Goal: Task Accomplishment & Management: Complete application form

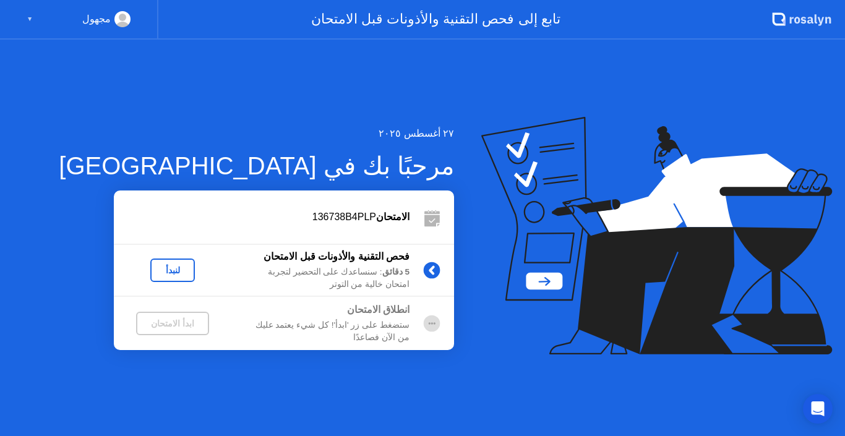
click at [184, 275] on div "لنبدأ" at bounding box center [172, 270] width 35 height 10
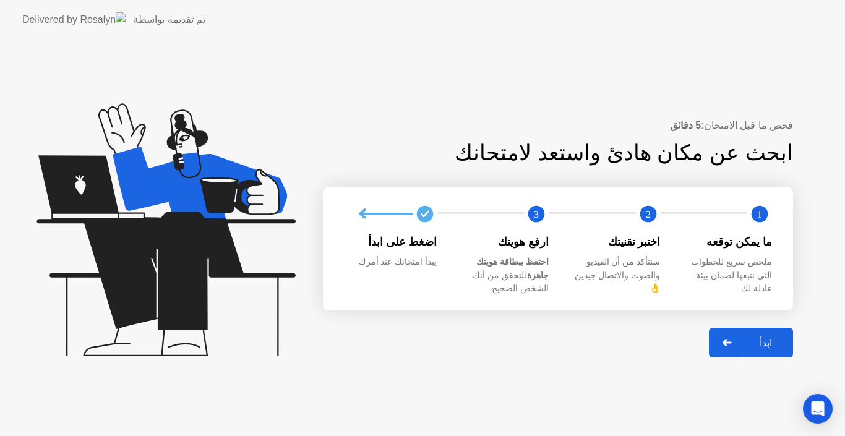
click at [765, 337] on div "ابدأ" at bounding box center [765, 343] width 47 height 12
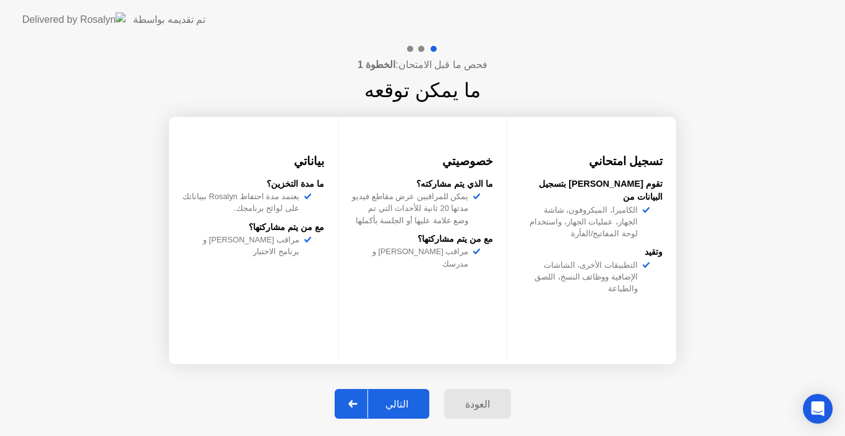
click at [403, 410] on div "التالي" at bounding box center [397, 404] width 58 height 12
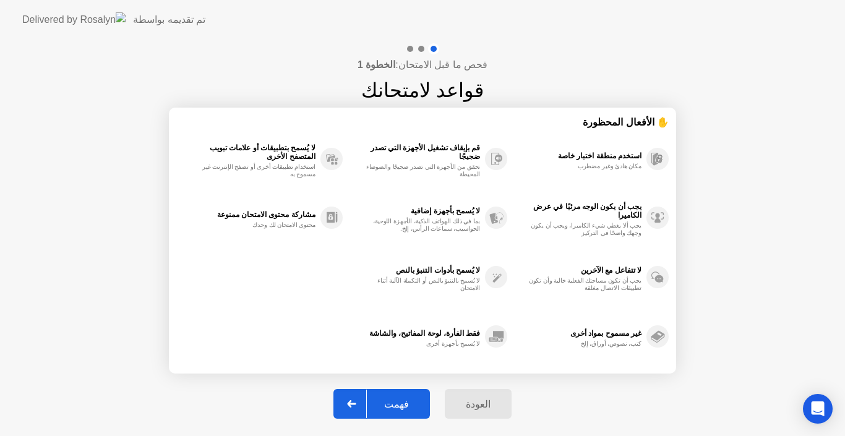
click at [403, 410] on div "فهمت" at bounding box center [396, 404] width 59 height 12
select select "Available cameras"
select select "Available speakers"
select select "Available microphones"
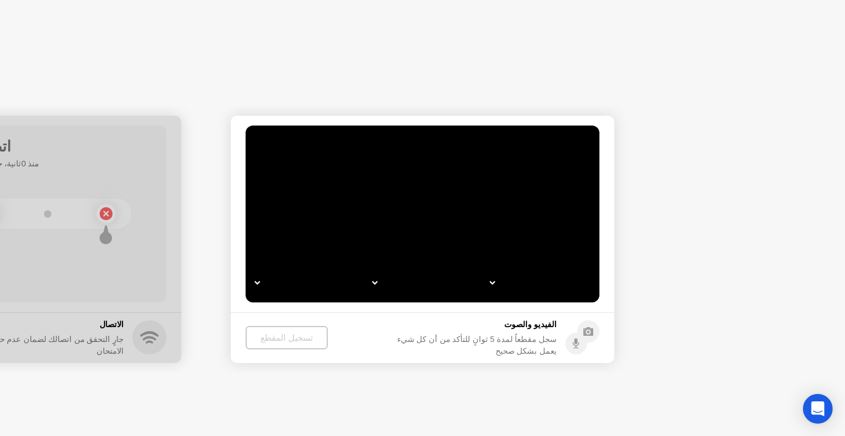
select select "**********"
select select "*******"
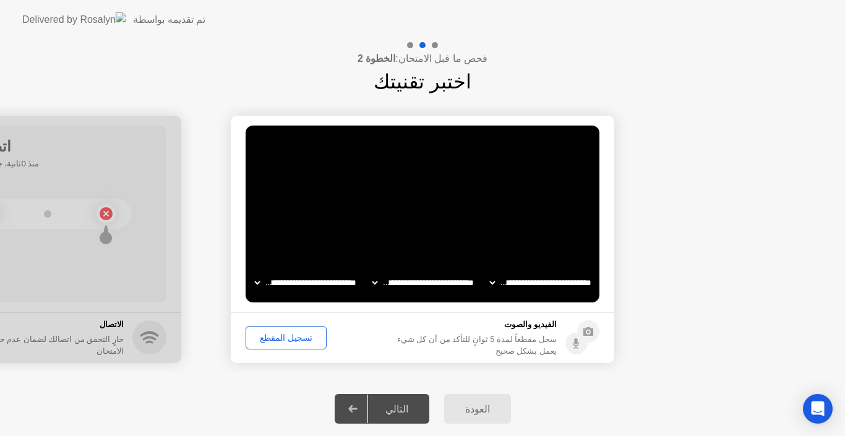
click at [287, 337] on div "تسجيل المقطع" at bounding box center [286, 338] width 72 height 10
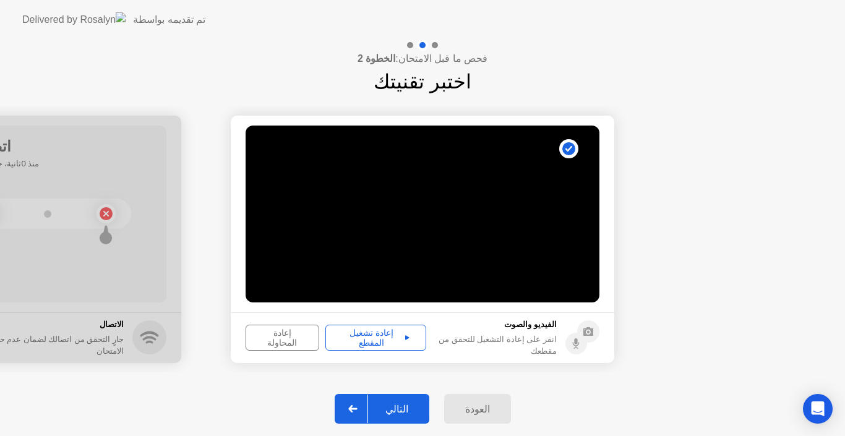
click at [393, 408] on div "التالي" at bounding box center [397, 409] width 58 height 12
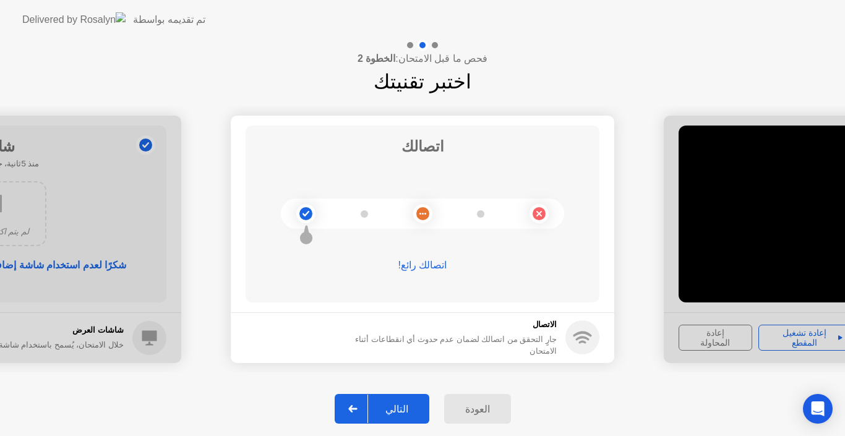
click at [393, 408] on div "التالي" at bounding box center [397, 409] width 58 height 12
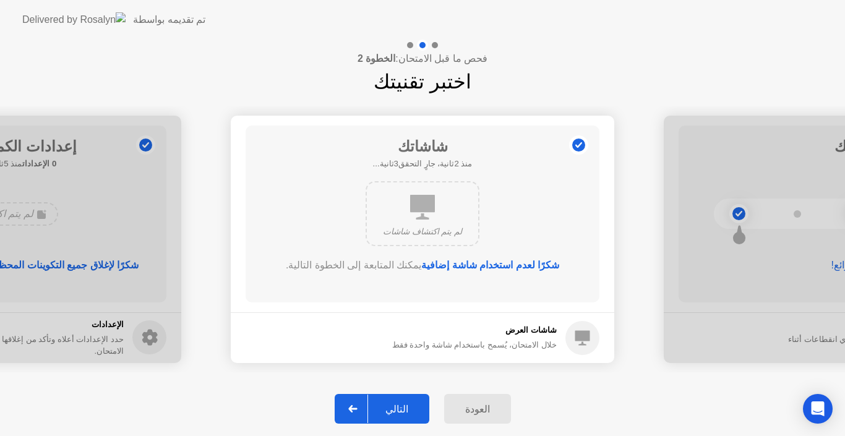
click at [393, 408] on div "التالي" at bounding box center [397, 409] width 58 height 12
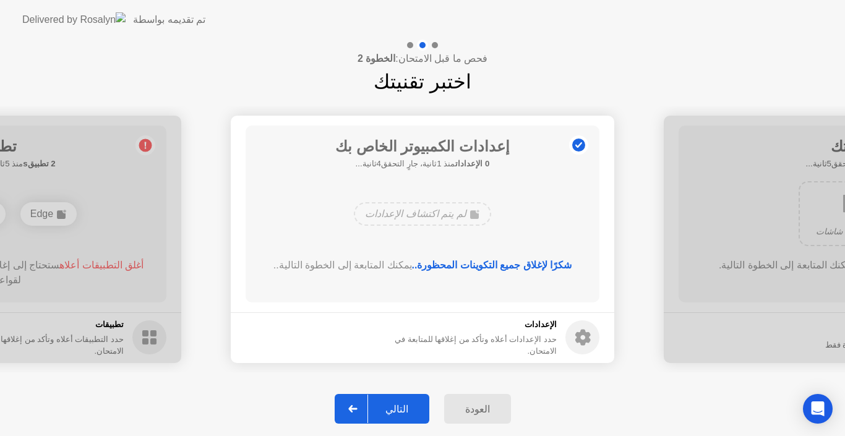
click at [393, 408] on div "التالي" at bounding box center [397, 409] width 58 height 12
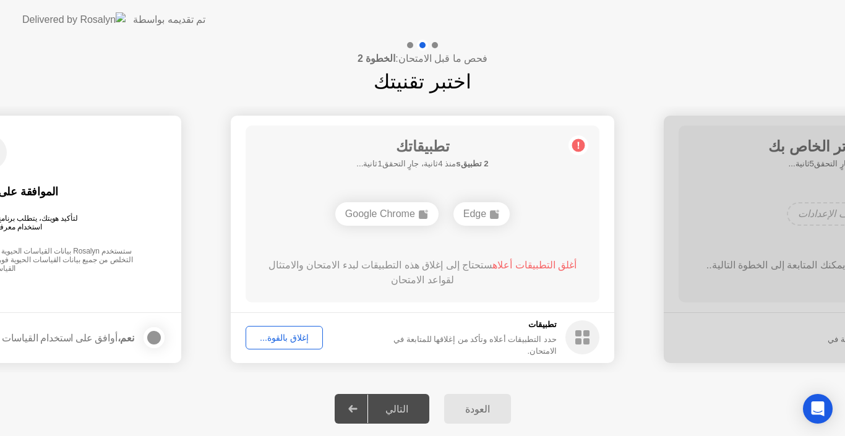
click at [534, 165] on div "تطبيقاتك 2 تطبيقs منذ 4ثانية، جارٍ التحقق1ثانية... Edge Google Chrome أغلق التط…" at bounding box center [423, 214] width 354 height 177
click at [283, 339] on div "إغلاق بالقوة..." at bounding box center [284, 338] width 69 height 10
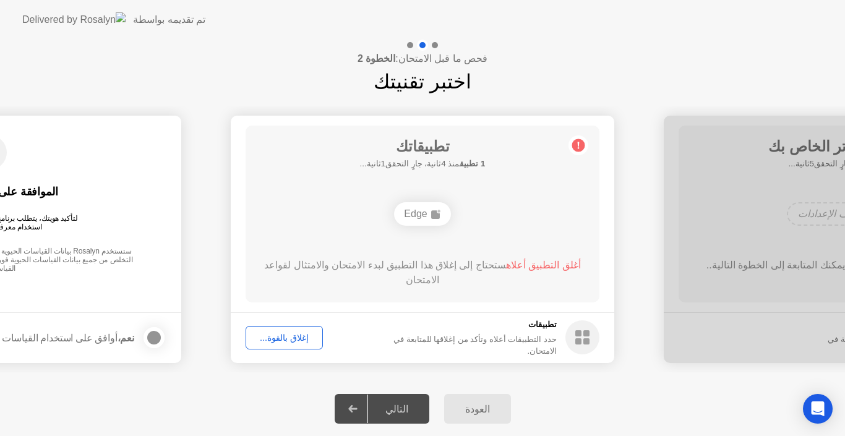
click at [554, 204] on div "Edge" at bounding box center [422, 213] width 283 height 33
click at [301, 347] on button "إغلاق بالقوة..." at bounding box center [284, 338] width 77 height 24
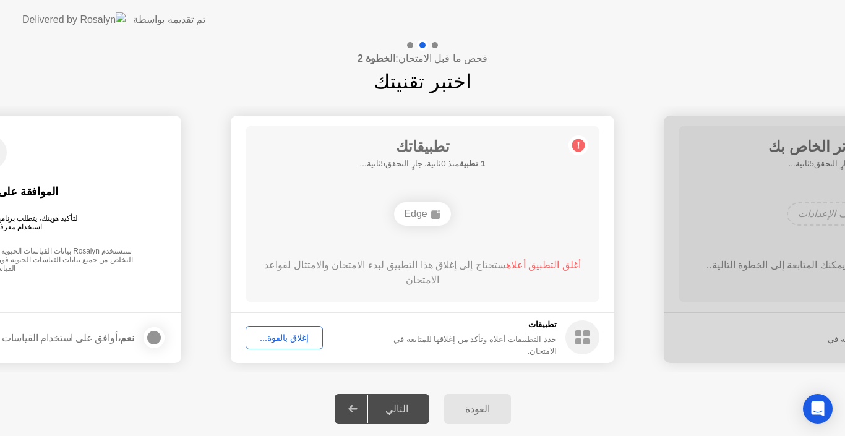
click at [299, 337] on div "إغلاق بالقوة..." at bounding box center [284, 338] width 69 height 10
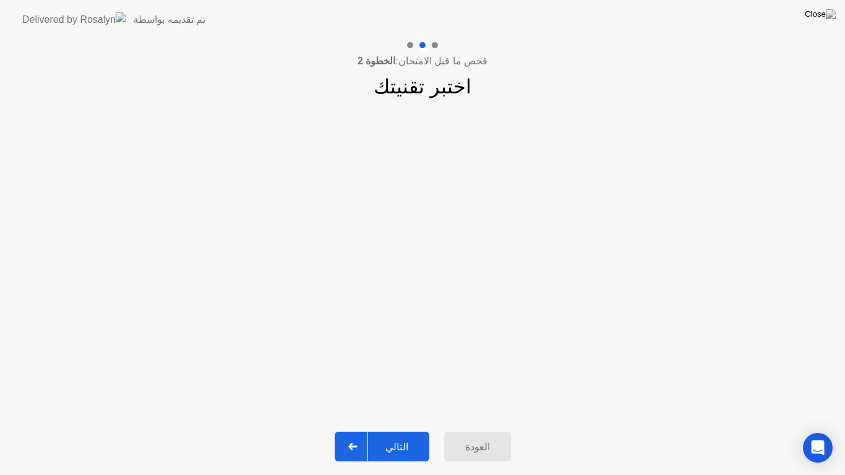
click at [416, 436] on div "التالي" at bounding box center [397, 447] width 58 height 12
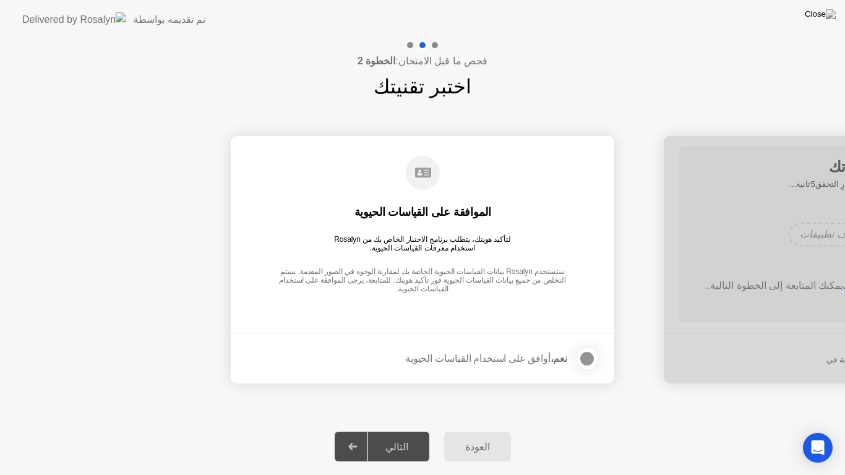
click at [416, 436] on div "التالي" at bounding box center [397, 447] width 58 height 12
drag, startPoint x: 416, startPoint y: 441, endPoint x: 521, endPoint y: 355, distance: 135.8
click at [521, 355] on div "**********" at bounding box center [422, 258] width 845 height 436
click at [584, 360] on div at bounding box center [587, 358] width 15 height 15
click at [393, 436] on div "التالي" at bounding box center [397, 447] width 58 height 12
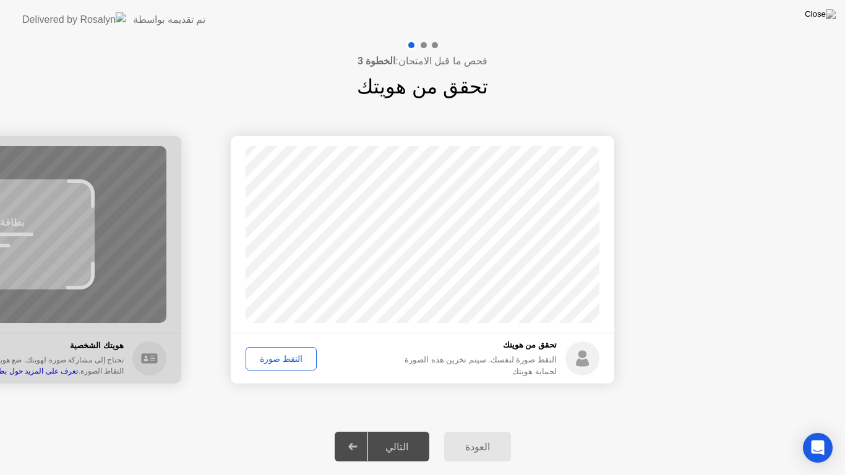
click at [282, 361] on div "التقط صورة" at bounding box center [281, 359] width 62 height 10
click at [397, 436] on div "التالي" at bounding box center [397, 447] width 58 height 12
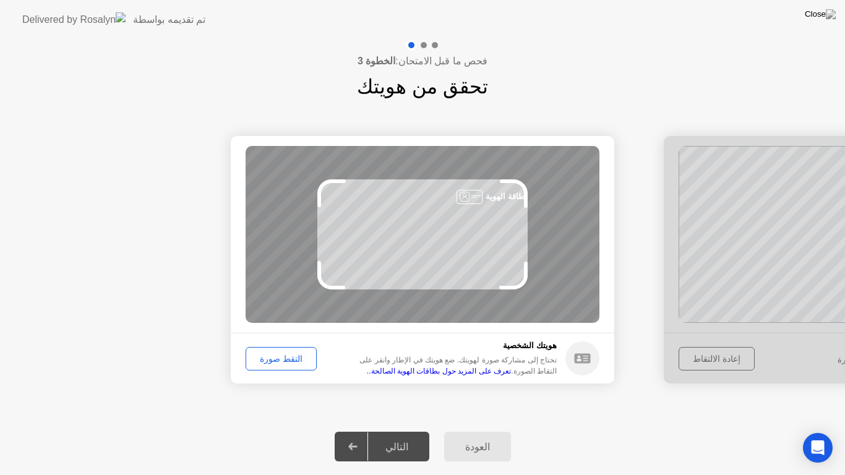
click at [292, 364] on div "التقط صورة" at bounding box center [281, 359] width 62 height 10
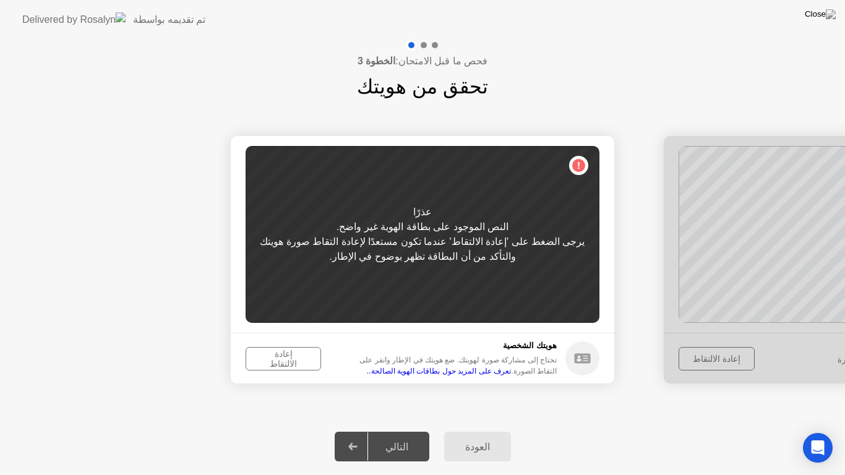
click at [279, 355] on div "إعادة الالتقاط" at bounding box center [283, 359] width 67 height 20
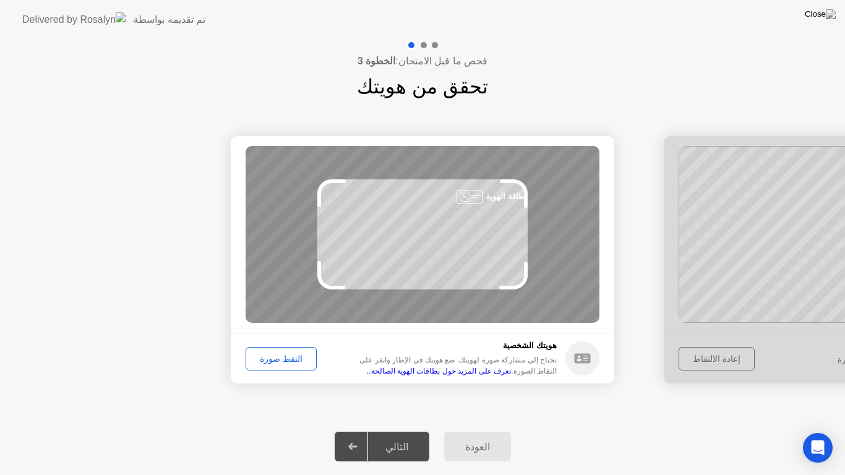
click at [272, 363] on div "التقط صورة" at bounding box center [281, 359] width 62 height 10
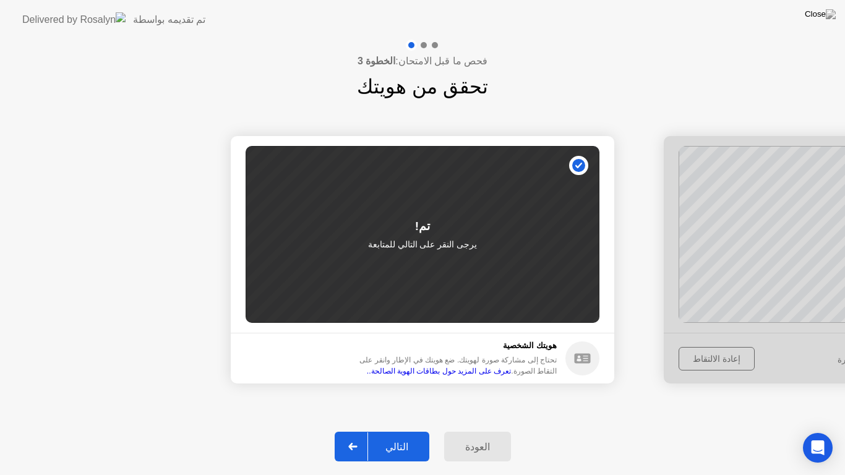
click at [398, 436] on div "التالي" at bounding box center [397, 447] width 58 height 12
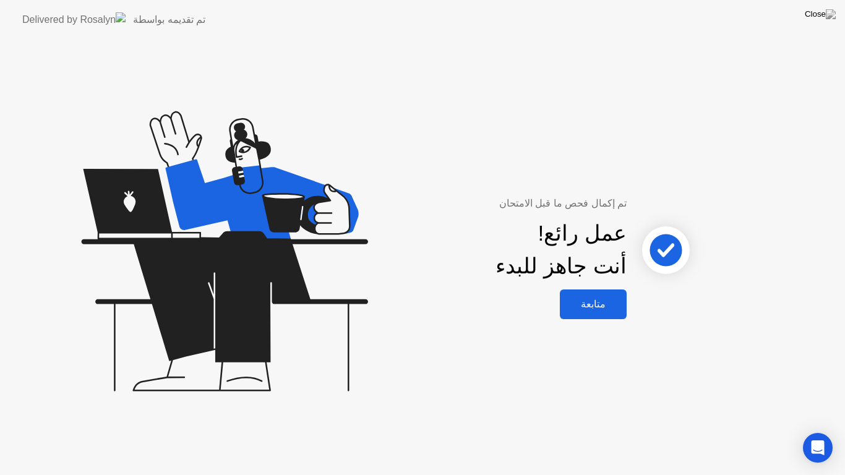
click at [583, 299] on div "متابعة" at bounding box center [593, 304] width 59 height 12
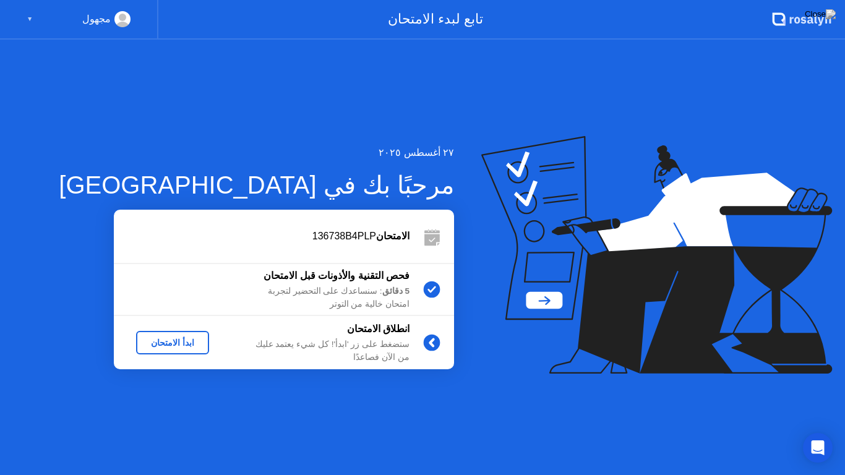
click at [195, 338] on div "ابدأ الامتحان" at bounding box center [172, 343] width 63 height 10
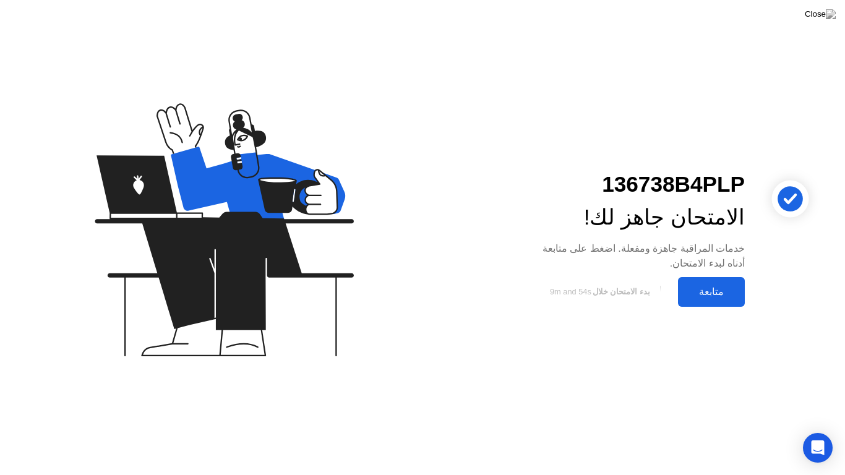
click at [701, 301] on button "متابعة" at bounding box center [711, 292] width 67 height 30
